Goal: Find specific page/section: Find specific page/section

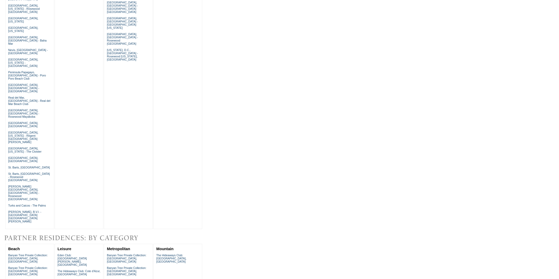
scroll to position [363, 0]
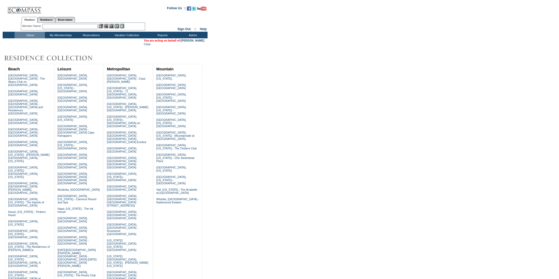
click at [71, 26] on input "text" at bounding box center [70, 26] width 55 height 5
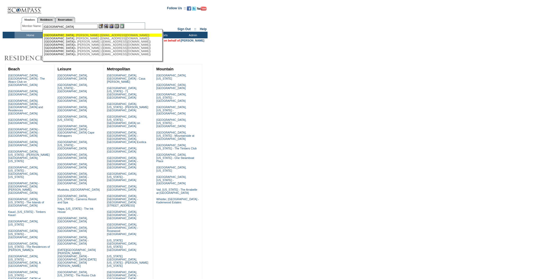
click at [69, 36] on div "Lyon , Anna (annabottenlyon@gmail.com)" at bounding box center [102, 35] width 116 height 3
type input "Lyon, Anna (annabottenlyon@gmail.com)"
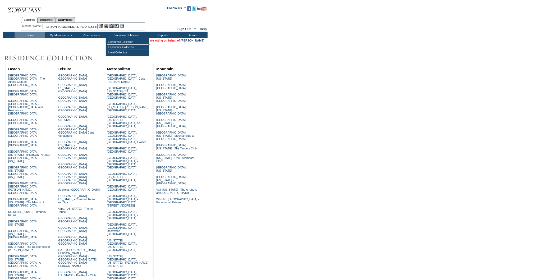
click at [112, 25] on img at bounding box center [111, 26] width 4 height 4
click at [106, 26] on img at bounding box center [106, 26] width 4 height 4
